Goal: Information Seeking & Learning: Learn about a topic

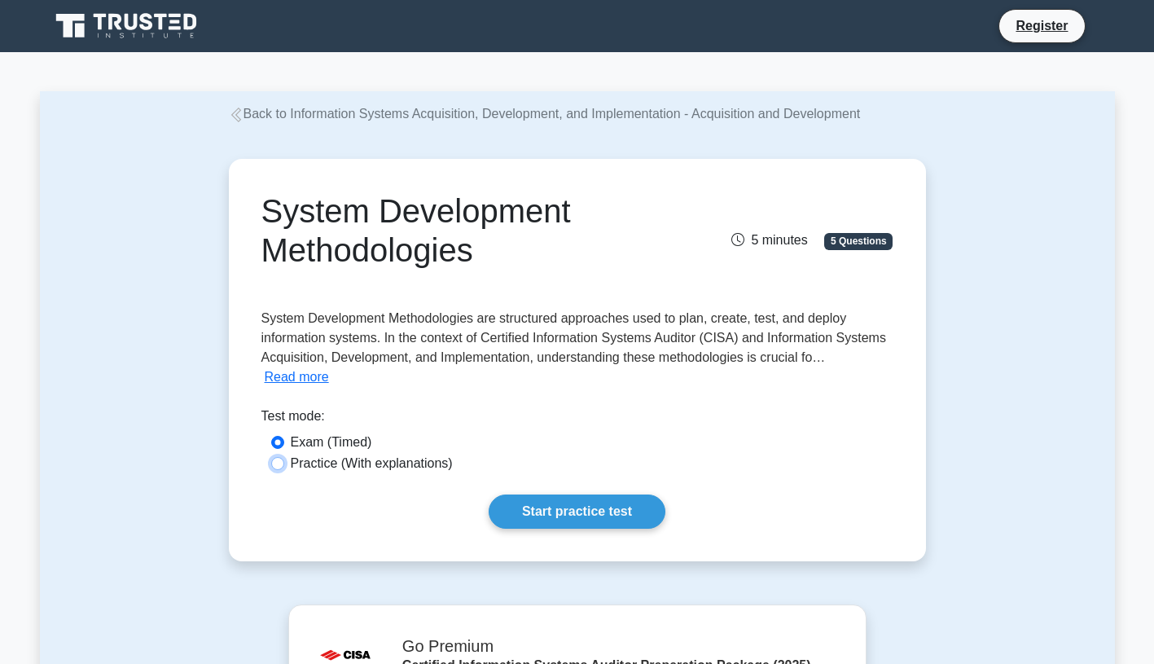
click at [275, 457] on input "Practice (With explanations)" at bounding box center [277, 463] width 13 height 13
radio input "true"
click at [563, 494] on link "Start practice test" at bounding box center [577, 511] width 177 height 34
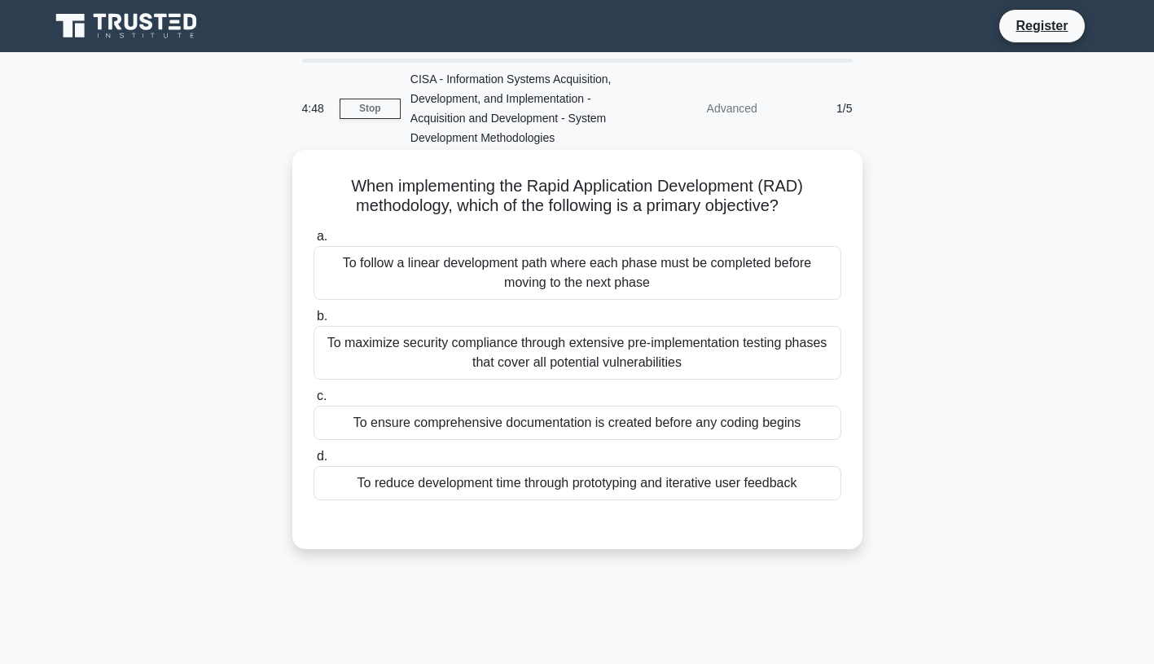
click at [388, 281] on div "To follow a linear development path where each phase must be completed before m…" at bounding box center [578, 273] width 528 height 54
click at [314, 242] on input "a. To follow a linear development path where each phase must be completed befor…" at bounding box center [314, 236] width 0 height 11
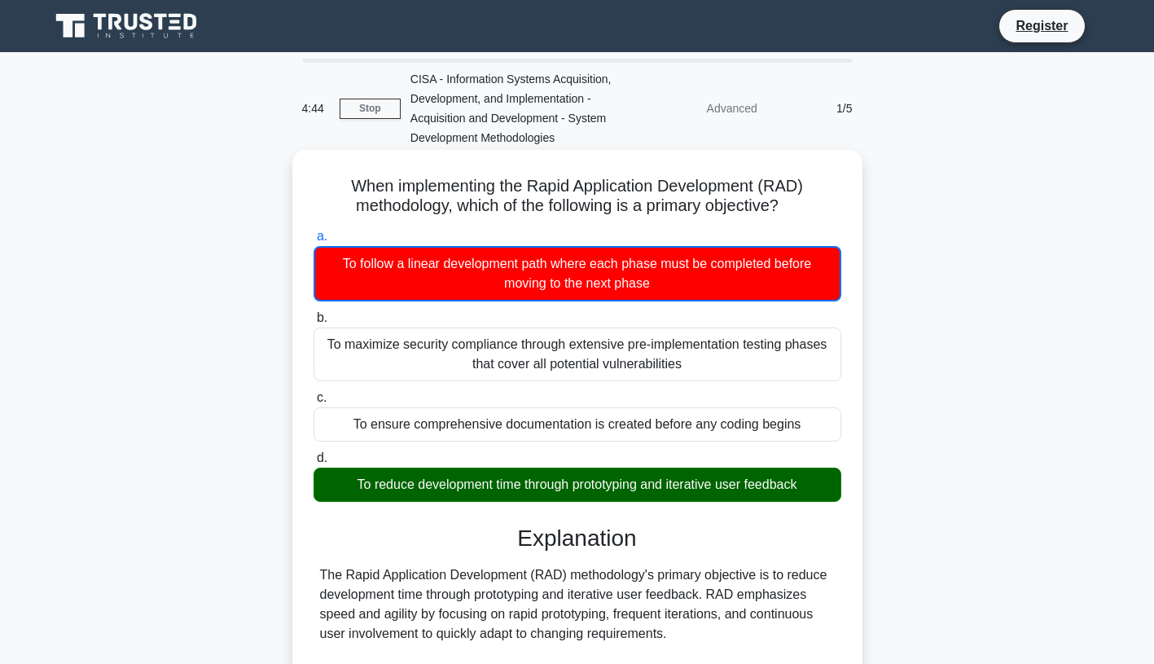
click at [437, 494] on div "To reduce development time through prototyping and iterative user feedback" at bounding box center [578, 485] width 528 height 34
click at [314, 464] on input "d. To reduce development time through prototyping and iterative user feedback" at bounding box center [314, 458] width 0 height 11
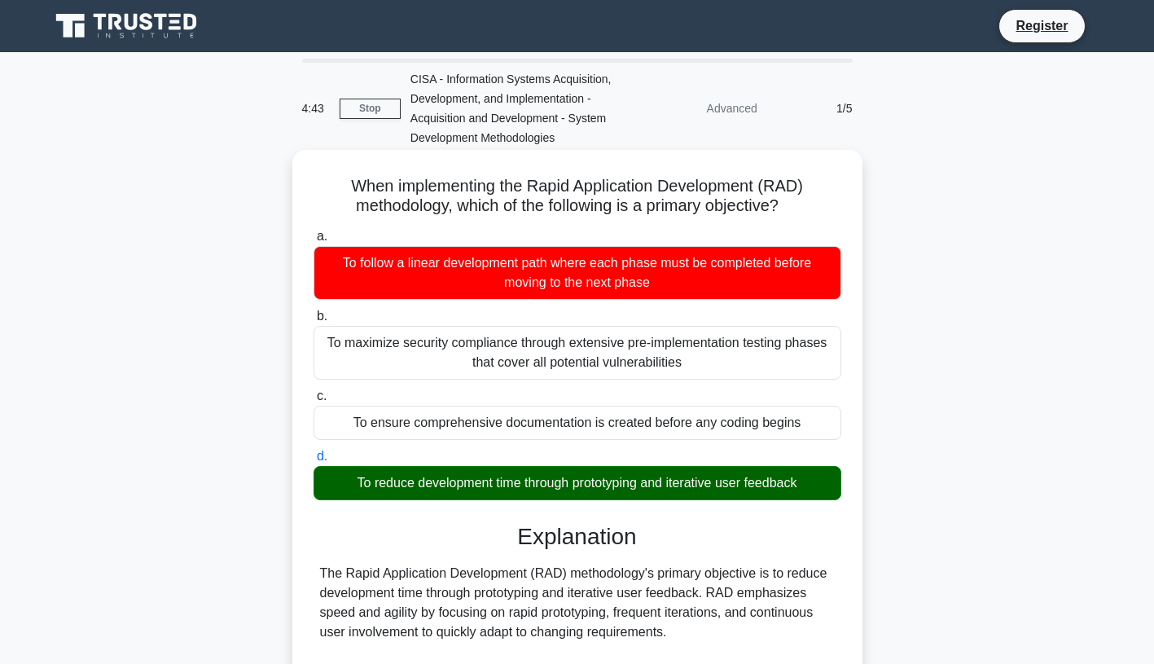
click at [438, 489] on div "To reduce development time through prototyping and iterative user feedback" at bounding box center [578, 483] width 528 height 34
click at [314, 462] on input "d. To reduce development time through prototyping and iterative user feedback" at bounding box center [314, 456] width 0 height 11
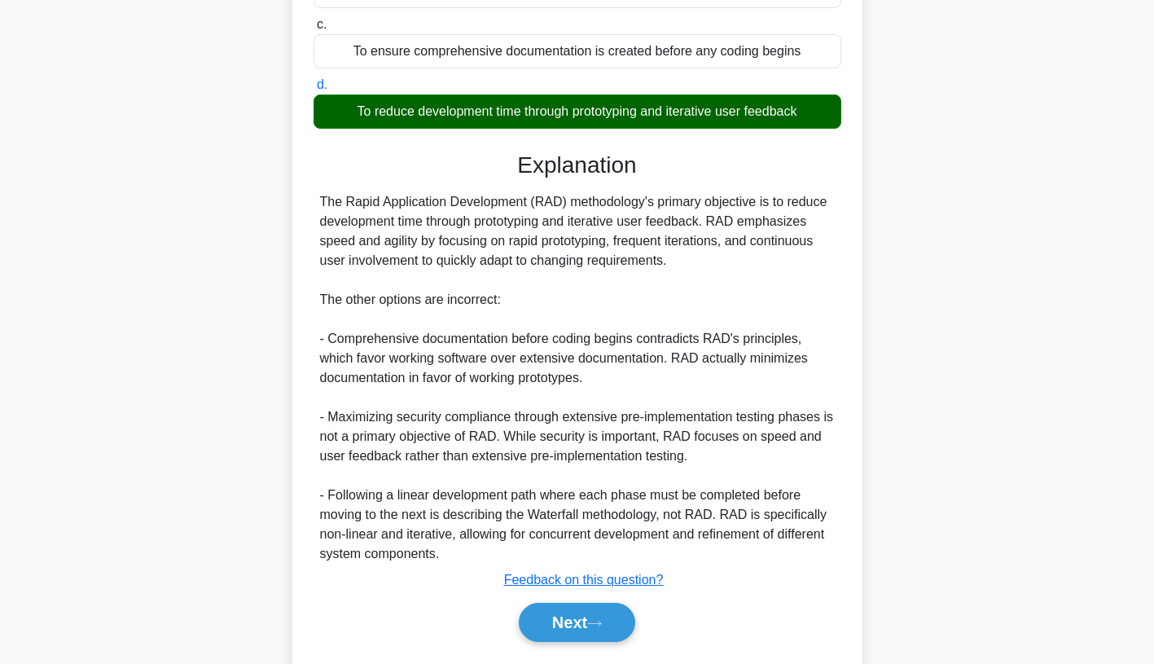
scroll to position [419, 0]
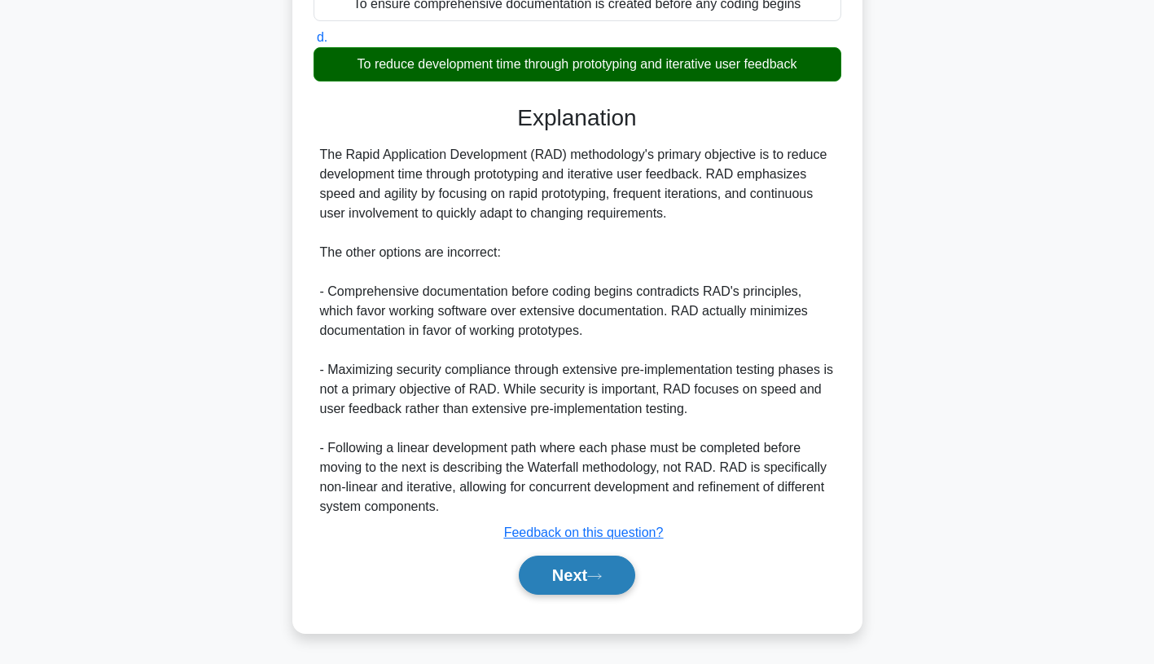
click at [573, 576] on button "Next" at bounding box center [577, 575] width 116 height 39
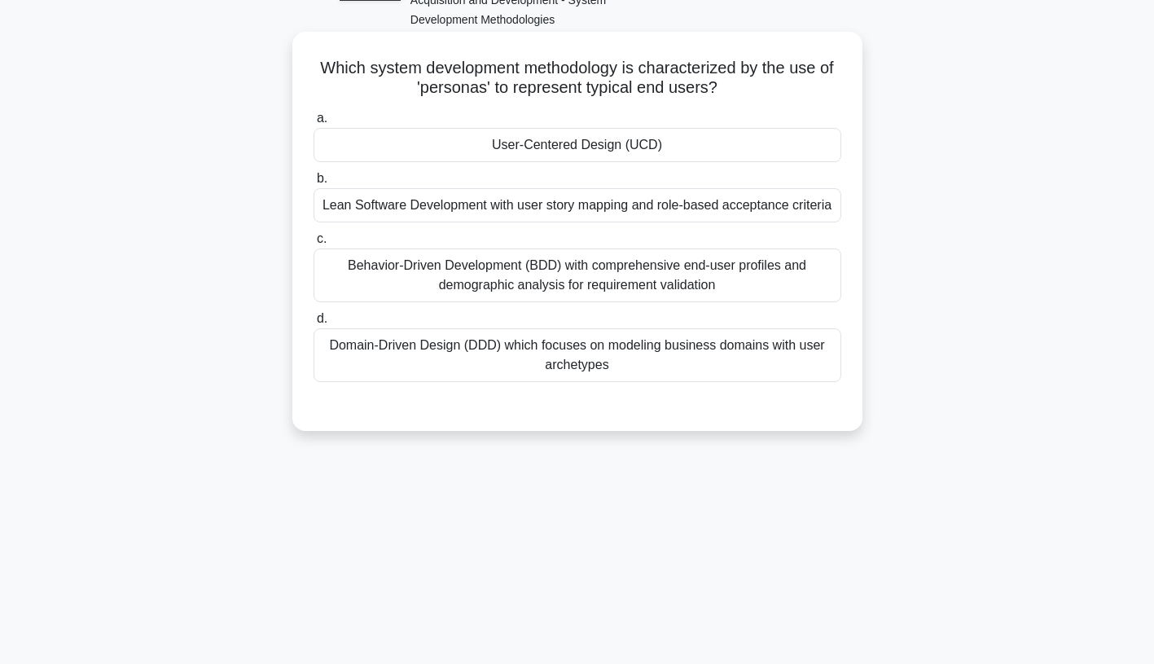
scroll to position [34, 0]
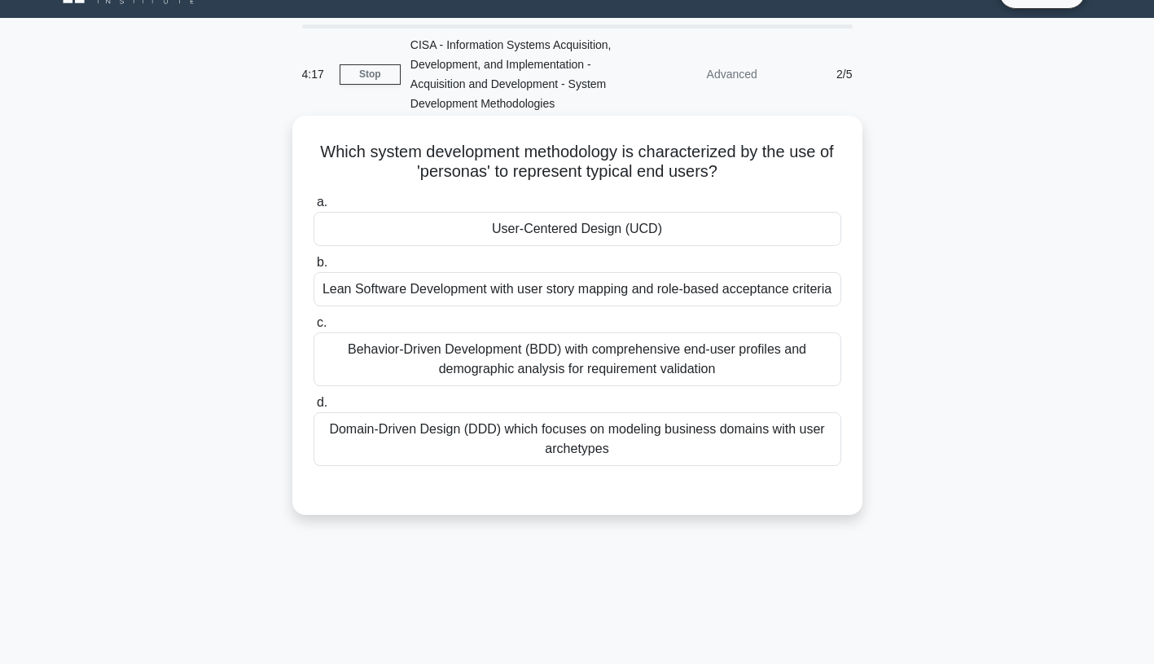
click at [549, 355] on div "Behavior-Driven Development (BDD) with comprehensive end-user profiles and demo…" at bounding box center [578, 359] width 528 height 54
click at [314, 328] on input "c. Behavior-Driven Development (BDD) with comprehensive end-user profiles and d…" at bounding box center [314, 323] width 0 height 11
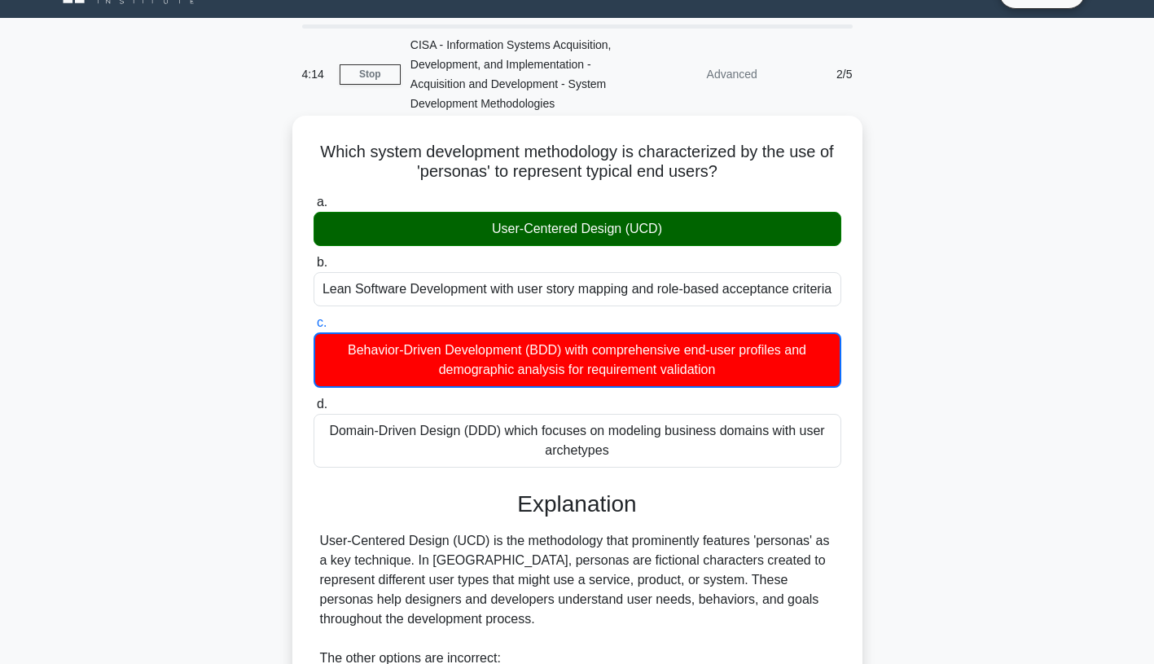
click at [517, 236] on div "User-Centered Design (UCD)" at bounding box center [578, 229] width 528 height 34
click at [314, 208] on input "a. User-Centered Design (UCD)" at bounding box center [314, 202] width 0 height 11
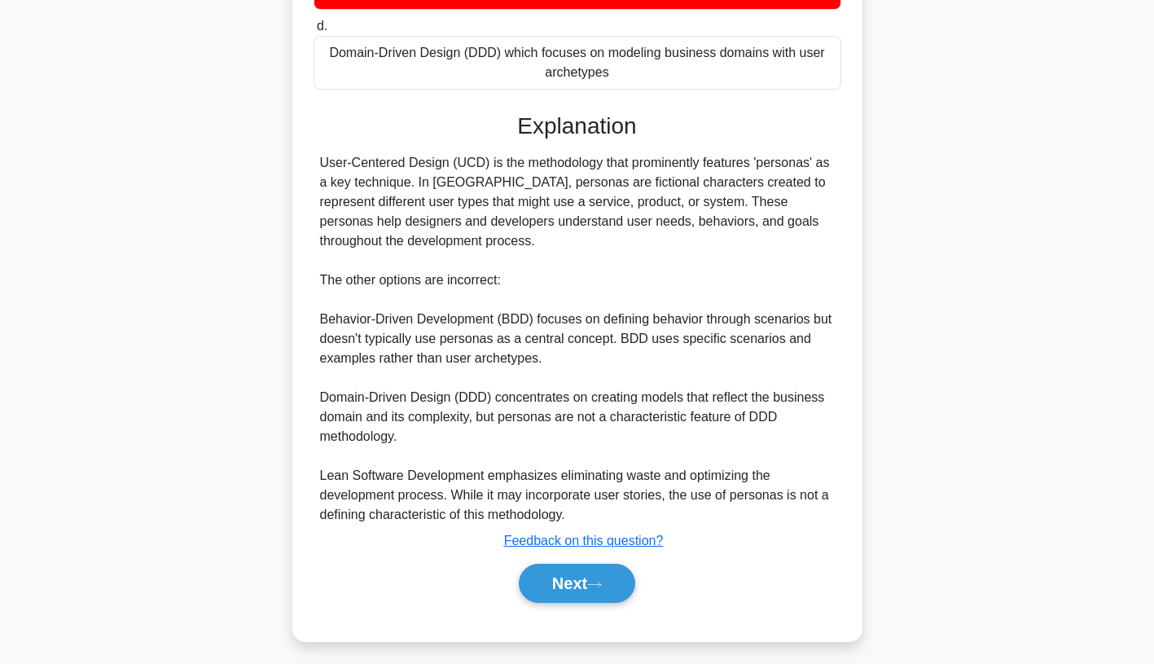
scroll to position [419, 0]
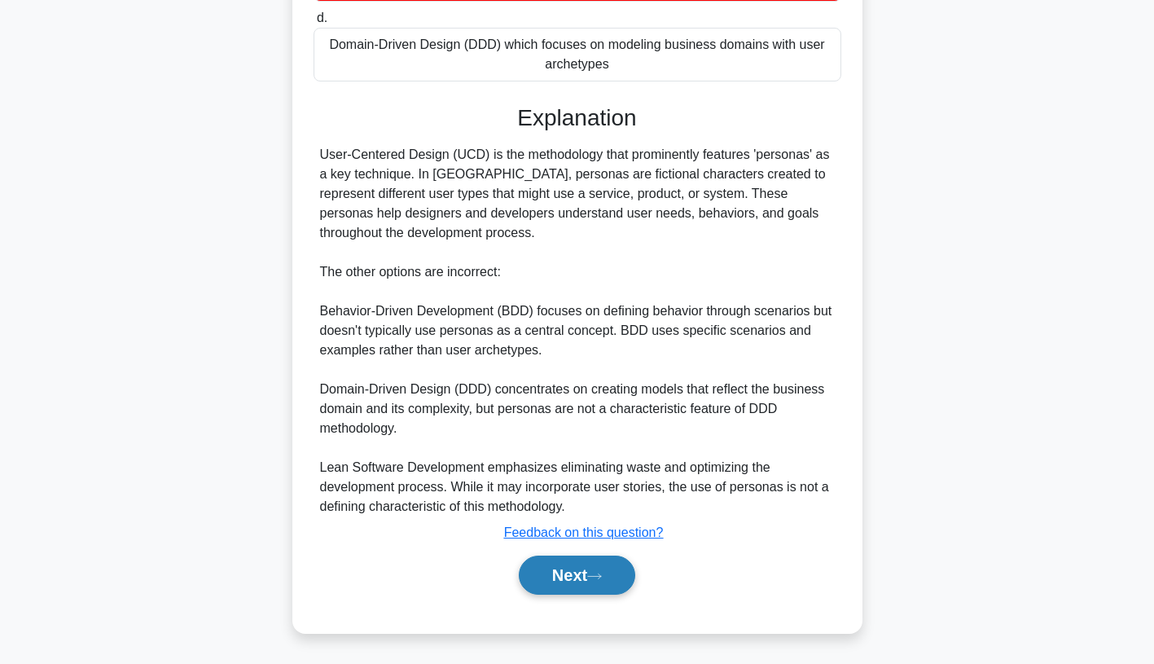
click at [562, 580] on button "Next" at bounding box center [577, 575] width 116 height 39
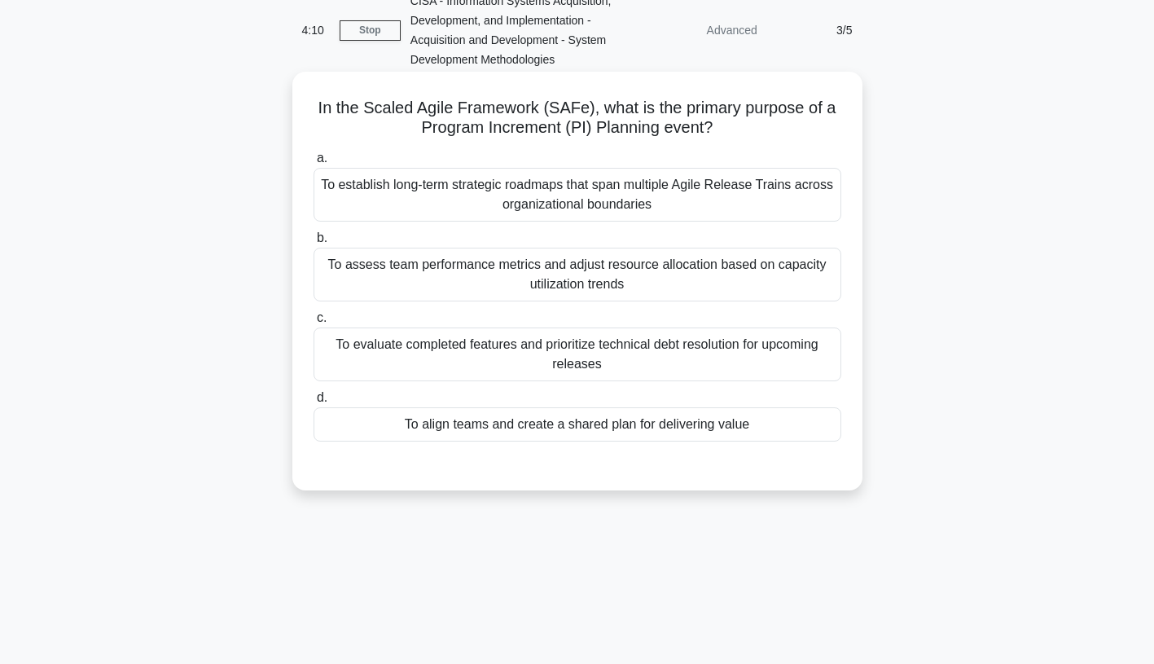
scroll to position [0, 0]
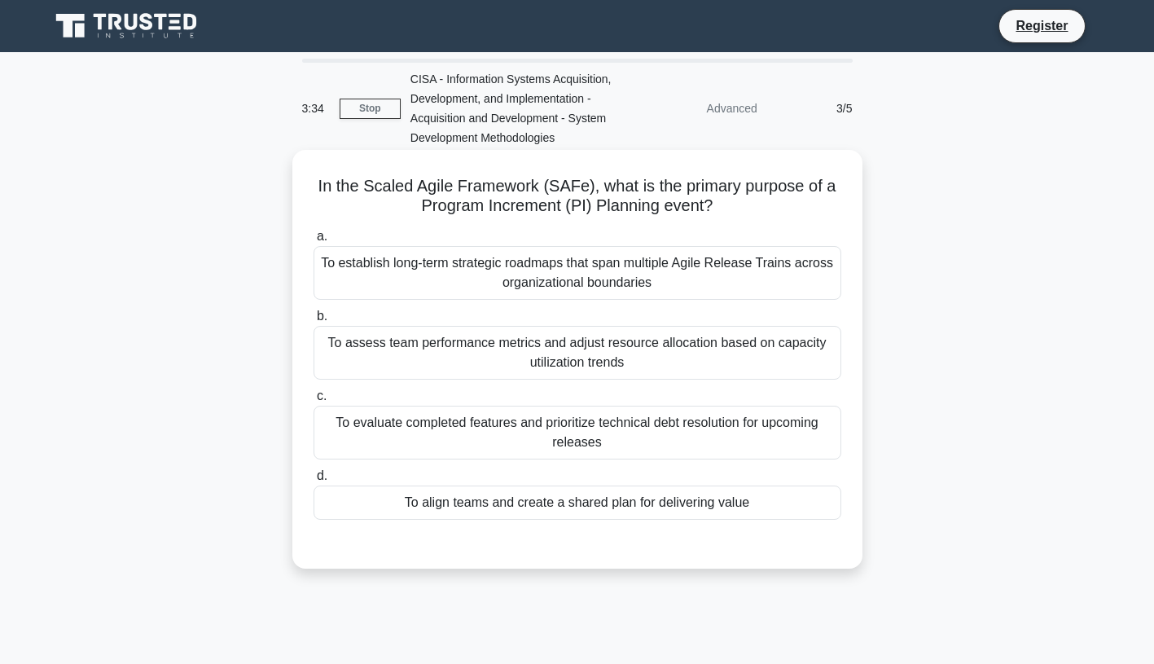
click at [606, 418] on div "To evaluate completed features and prioritize technical debt resolution for upc…" at bounding box center [578, 433] width 528 height 54
click at [314, 402] on input "c. To evaluate completed features and prioritize technical debt resolution for …" at bounding box center [314, 396] width 0 height 11
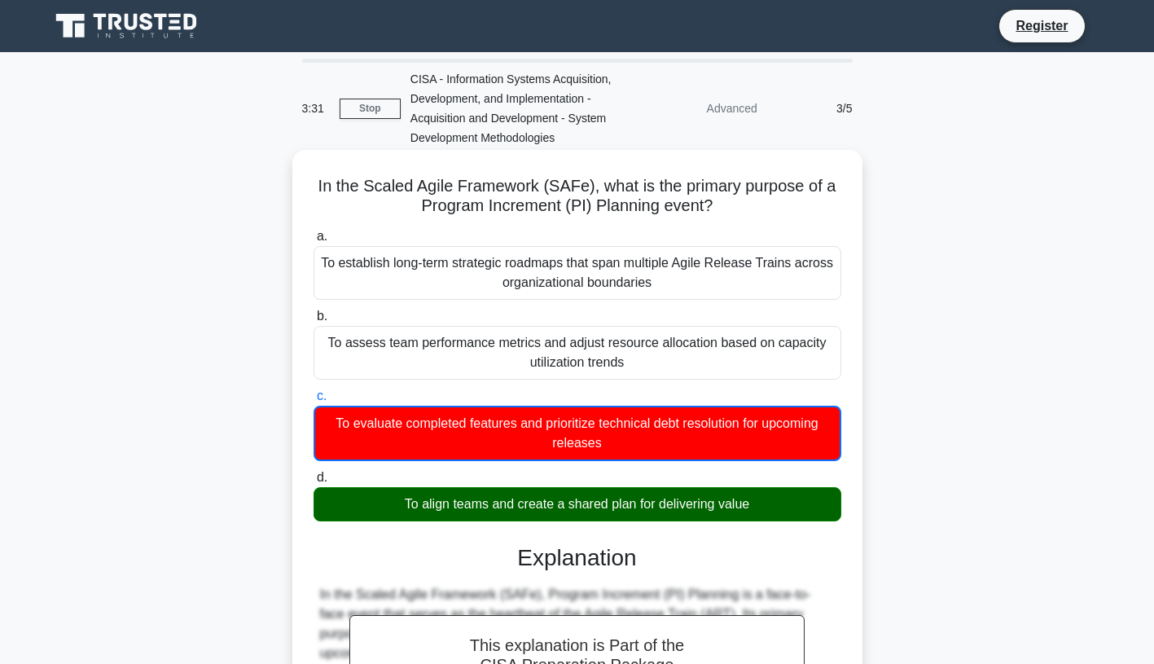
click at [528, 509] on div "To align teams and create a shared plan for delivering value" at bounding box center [578, 504] width 528 height 34
click at [314, 483] on input "d. To align teams and create a shared plan for delivering value" at bounding box center [314, 477] width 0 height 11
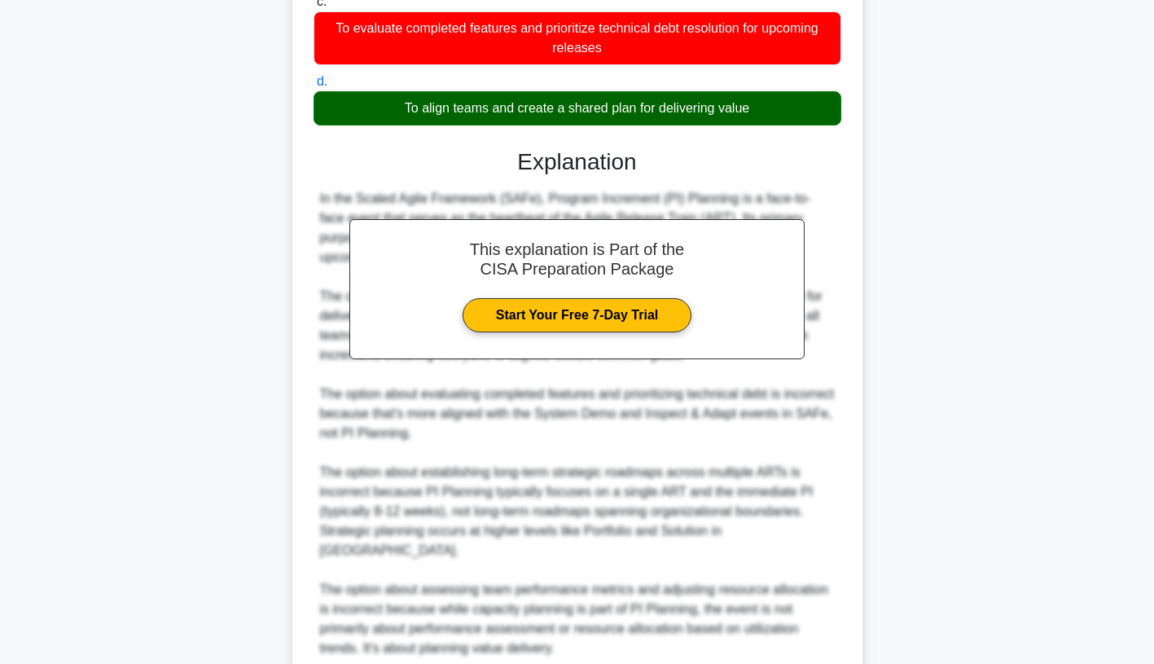
scroll to position [497, 0]
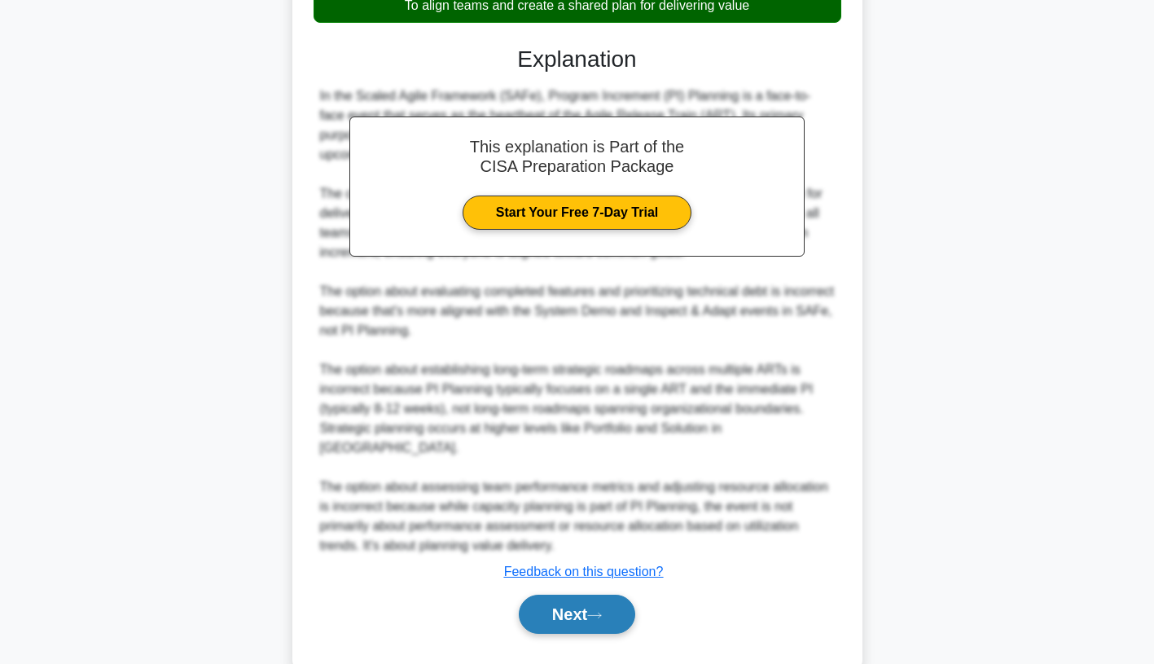
click at [553, 595] on button "Next" at bounding box center [577, 614] width 116 height 39
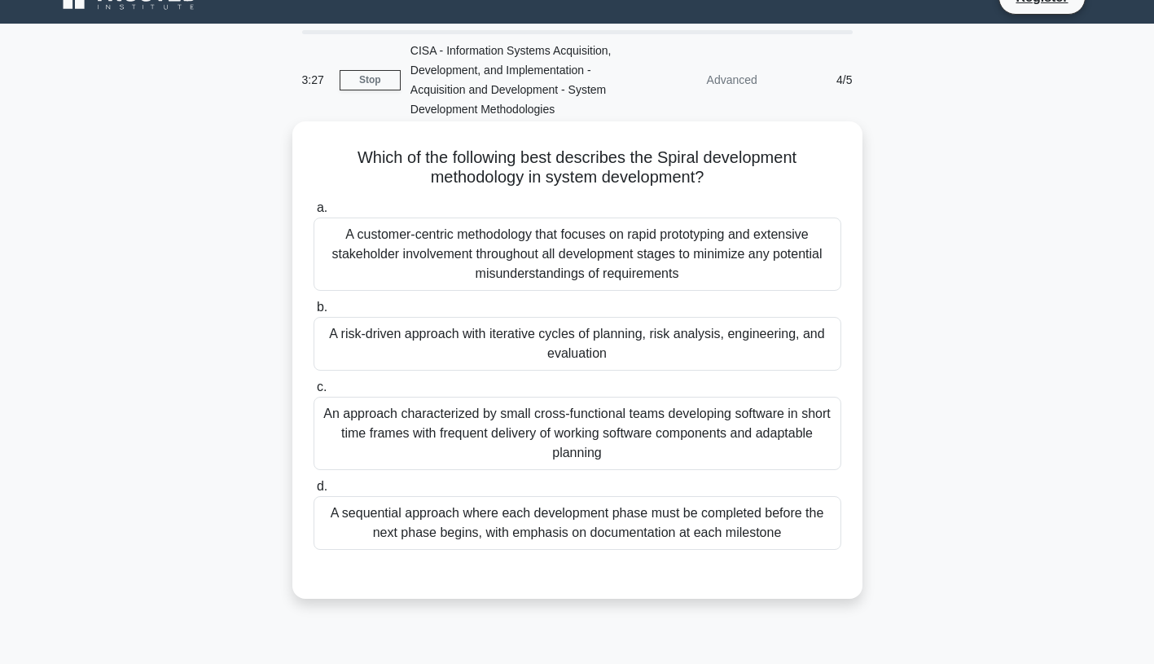
scroll to position [0, 0]
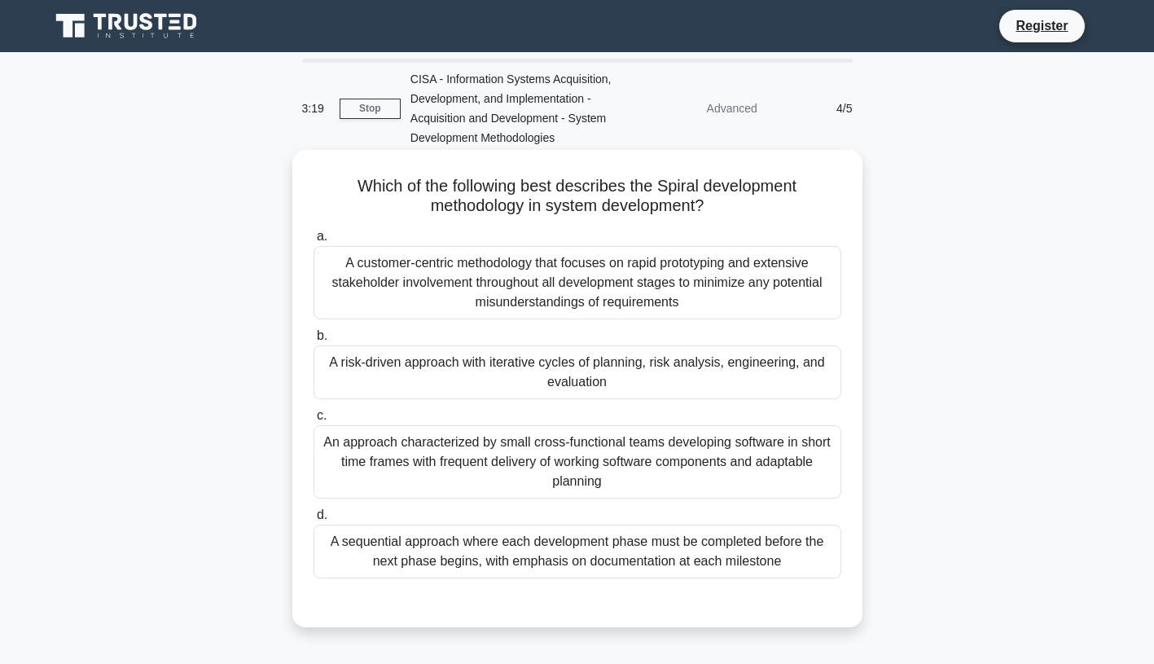
click at [530, 453] on div "An approach characterized by small cross-functional teams developing software i…" at bounding box center [578, 461] width 528 height 73
click at [314, 421] on input "c. An approach characterized by small cross-functional teams developing softwar…" at bounding box center [314, 416] width 0 height 11
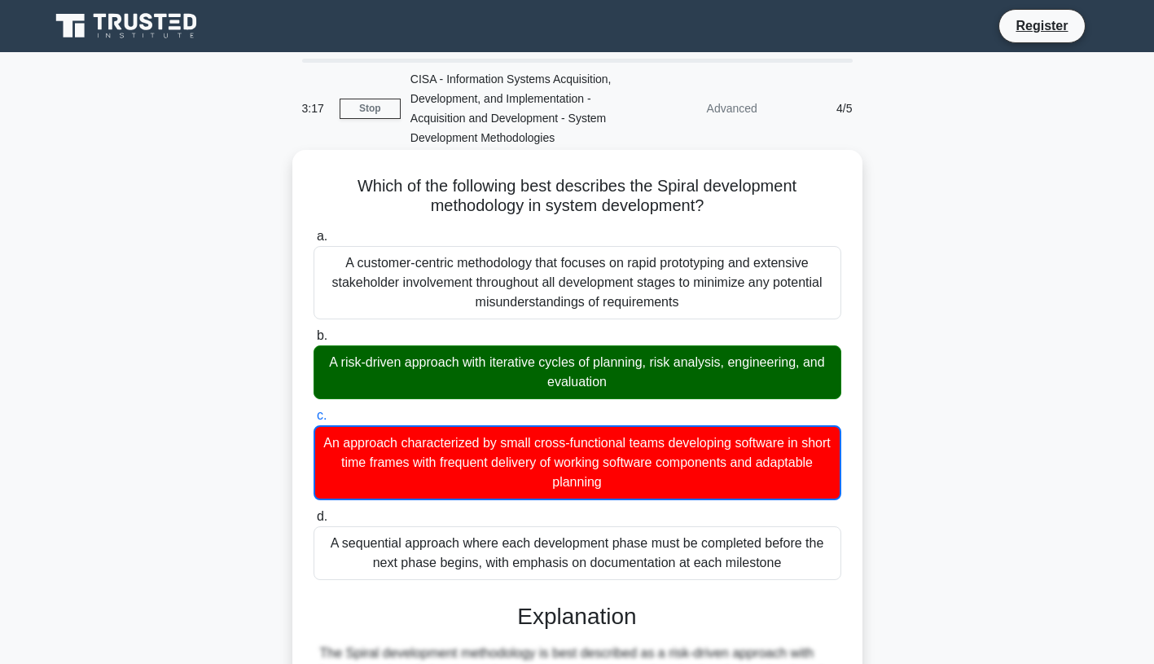
click at [510, 387] on div "A risk-driven approach with iterative cycles of planning, risk analysis, engine…" at bounding box center [578, 372] width 528 height 54
click at [314, 341] on input "b. A risk-driven approach with iterative cycles of planning, risk analysis, eng…" at bounding box center [314, 336] width 0 height 11
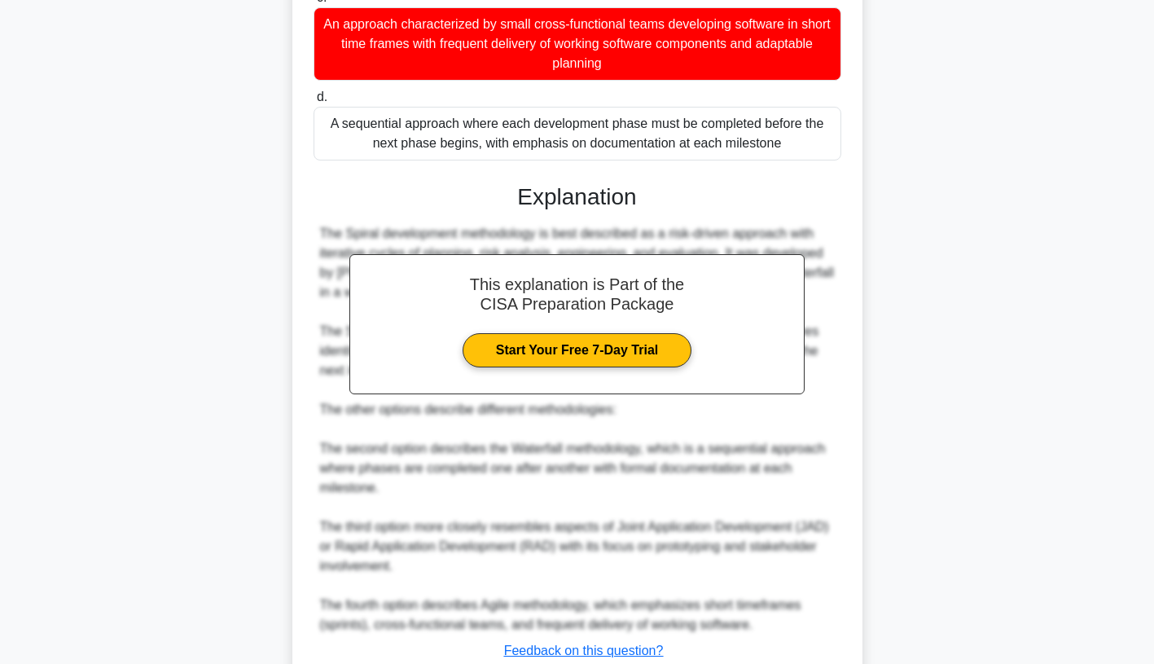
scroll to position [536, 0]
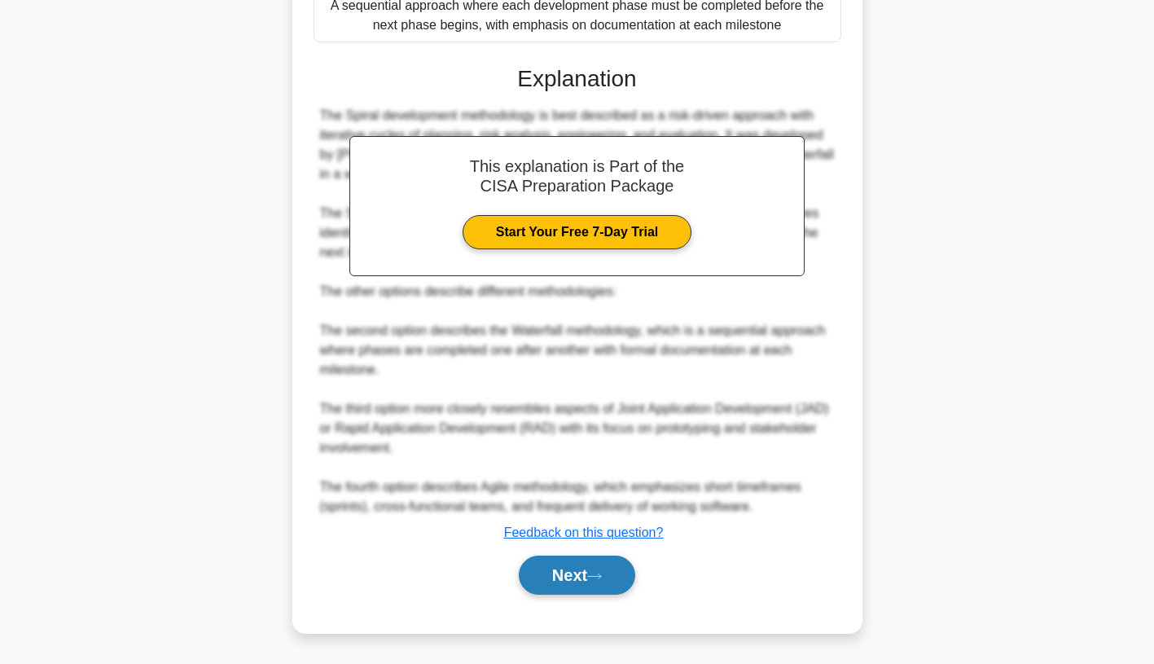
click at [557, 576] on button "Next" at bounding box center [577, 575] width 116 height 39
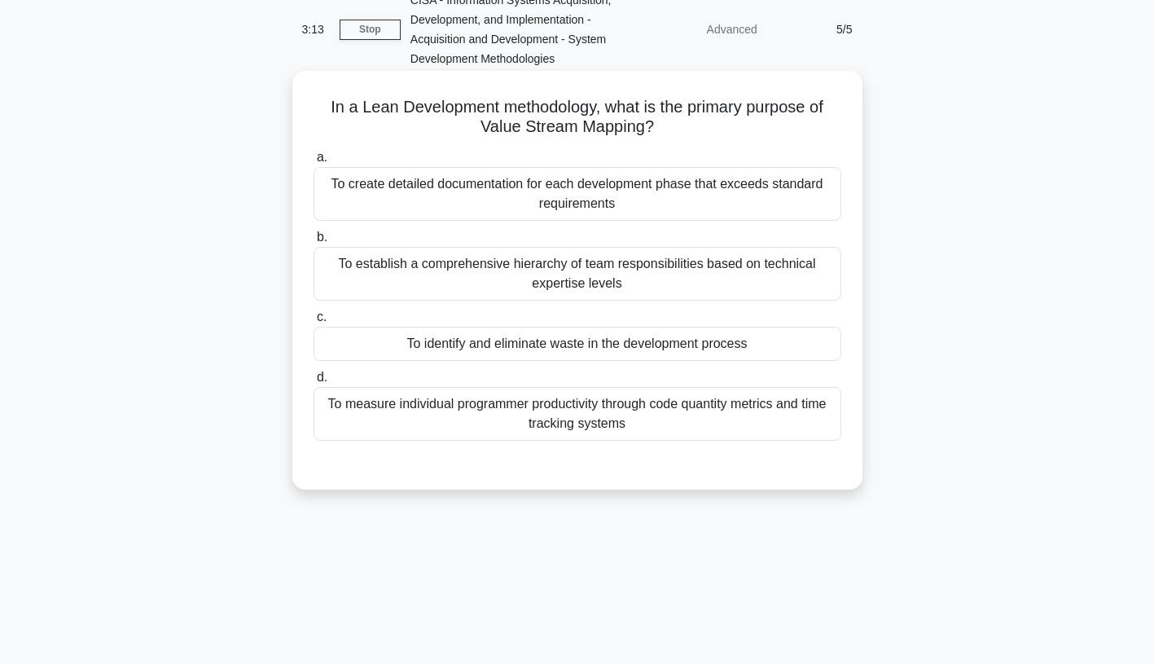
scroll to position [0, 0]
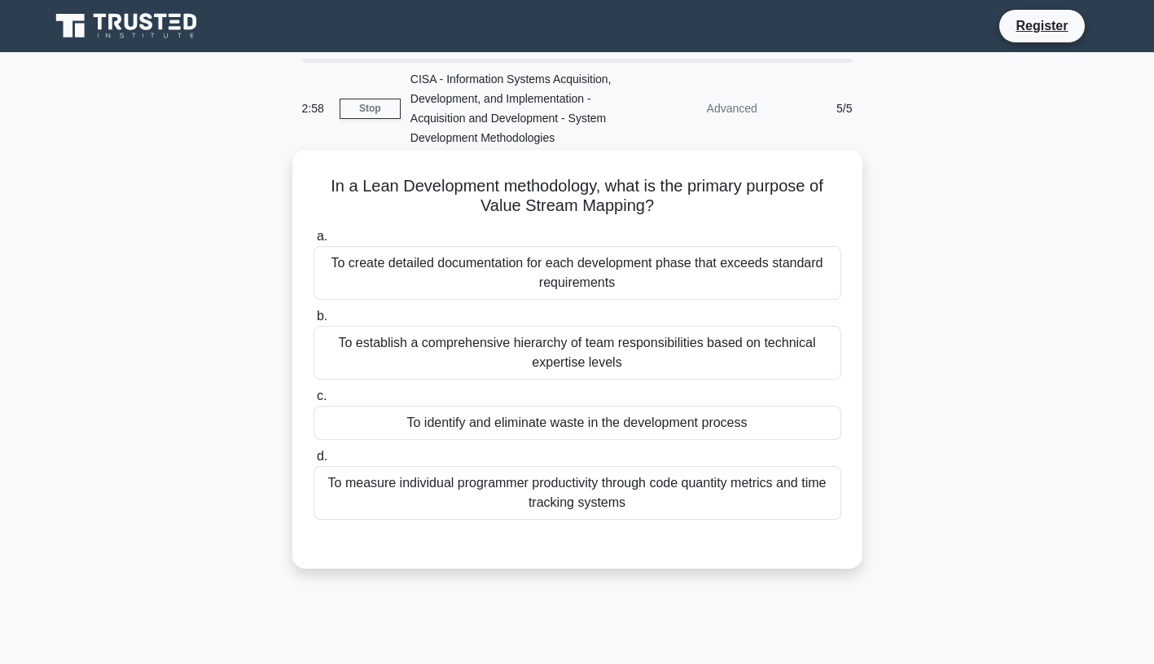
click at [692, 424] on div "To identify and eliminate waste in the development process" at bounding box center [578, 423] width 528 height 34
click at [314, 402] on input "c. To identify and eliminate waste in the development process" at bounding box center [314, 396] width 0 height 11
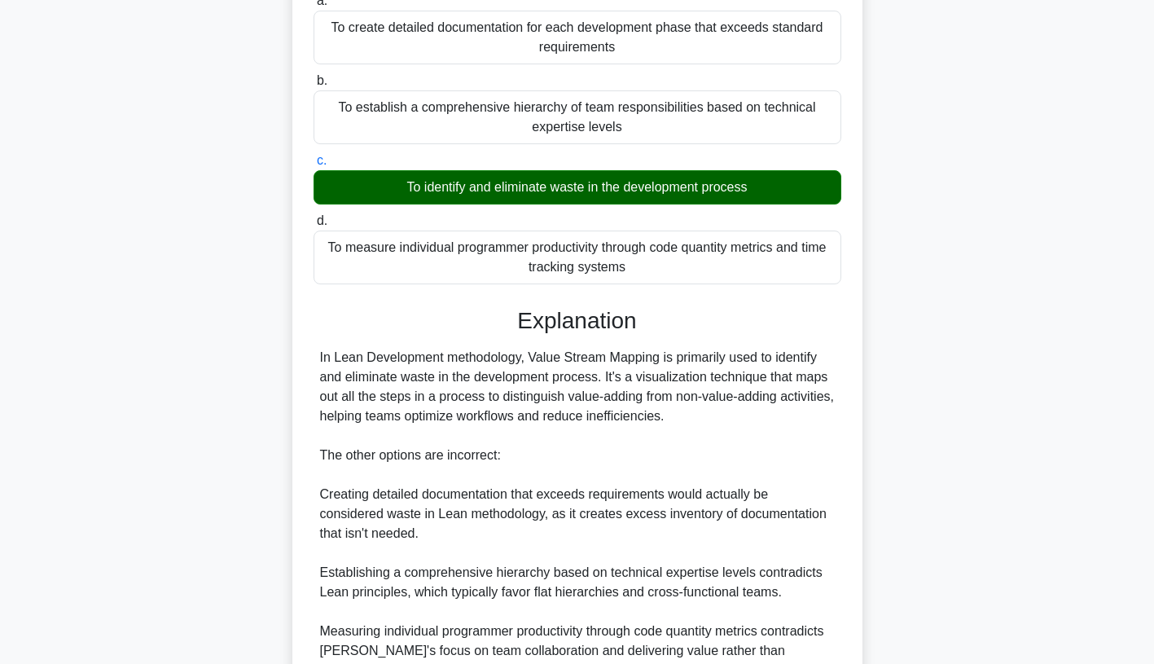
scroll to position [399, 0]
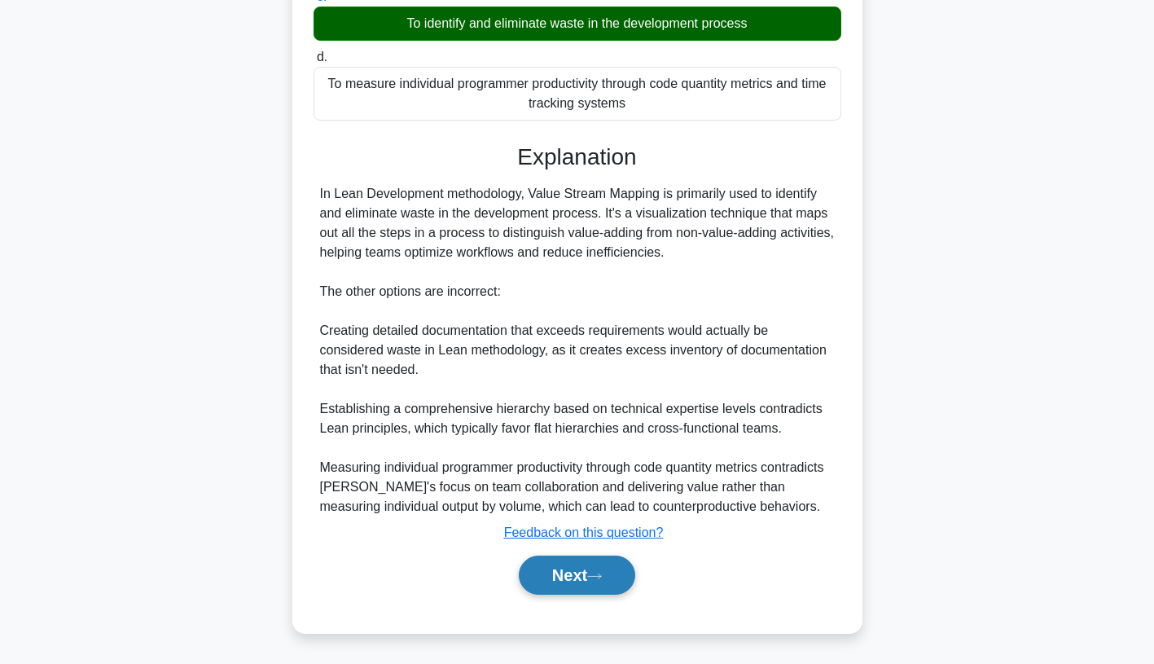
click at [563, 573] on button "Next" at bounding box center [577, 575] width 116 height 39
